Goal: Information Seeking & Learning: Learn about a topic

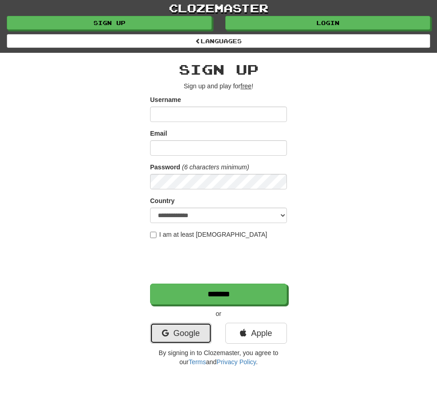
click at [189, 332] on link "Google" at bounding box center [181, 333] width 62 height 21
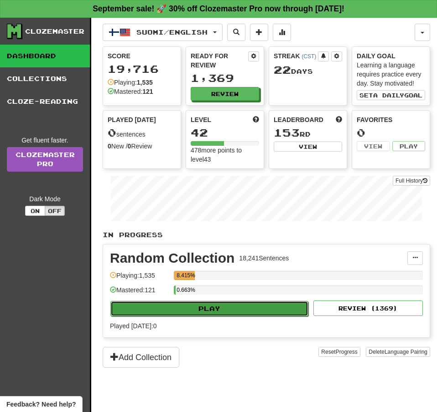
click at [234, 303] on button "Play" at bounding box center [209, 308] width 198 height 15
select select "**"
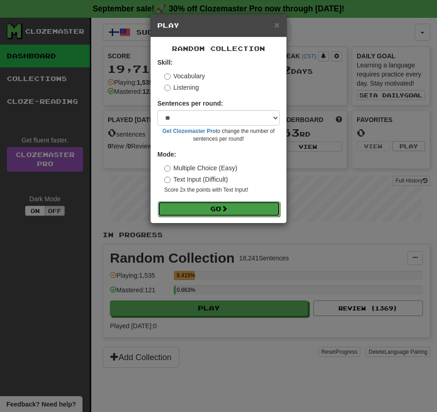
click at [266, 209] on button "Go" at bounding box center [219, 208] width 122 height 15
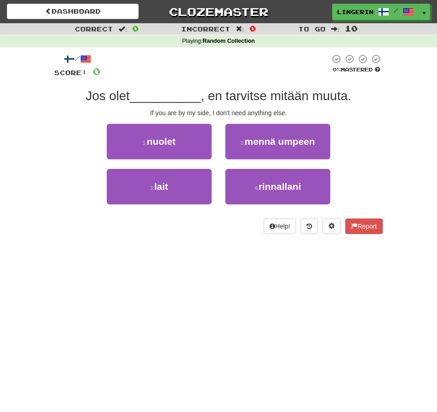
drag, startPoint x: 388, startPoint y: 113, endPoint x: 395, endPoint y: 111, distance: 7.2
click at [388, 113] on div "/ Score: 0 0 % Mastered [PERSON_NAME] __________ , en tarvitse mitään muuta. If…" at bounding box center [218, 147] width 342 height 200
